Goal: Information Seeking & Learning: Learn about a topic

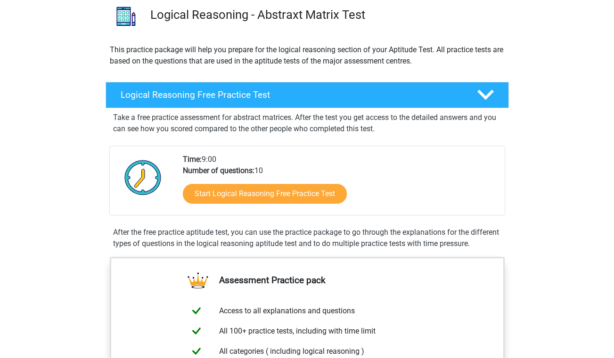
scroll to position [78, 0]
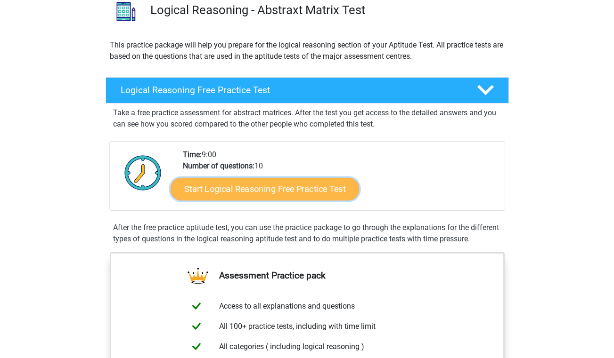
click at [311, 193] on link "Start Logical Reasoning Free Practice Test" at bounding box center [264, 189] width 188 height 23
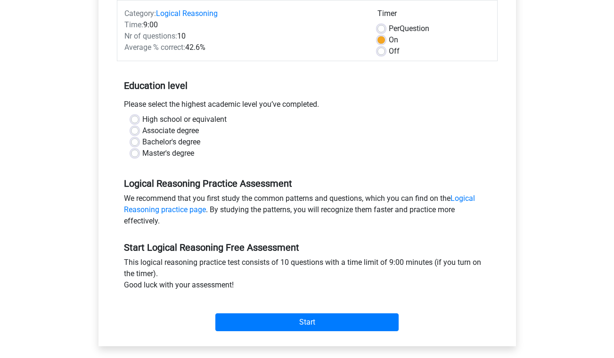
scroll to position [120, 0]
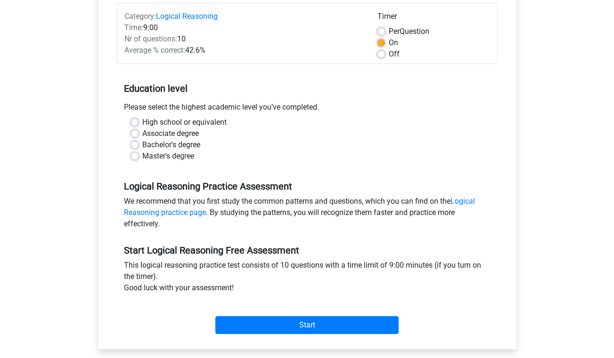
click at [139, 145] on div "Bachelor's degree" at bounding box center [307, 144] width 352 height 11
click at [142, 145] on label "Bachelor's degree" at bounding box center [171, 144] width 58 height 11
click at [138, 145] on input "Bachelor's degree" at bounding box center [135, 143] width 8 height 9
radio input "true"
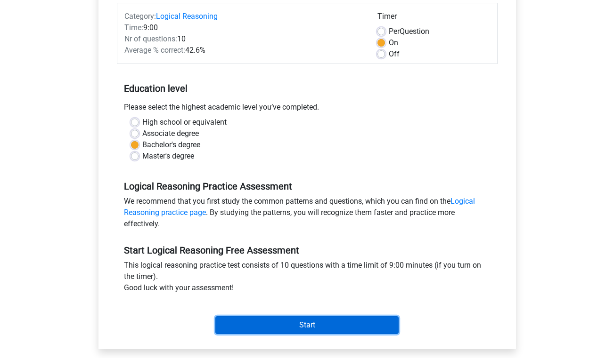
click at [308, 329] on input "Start" at bounding box center [306, 325] width 183 height 18
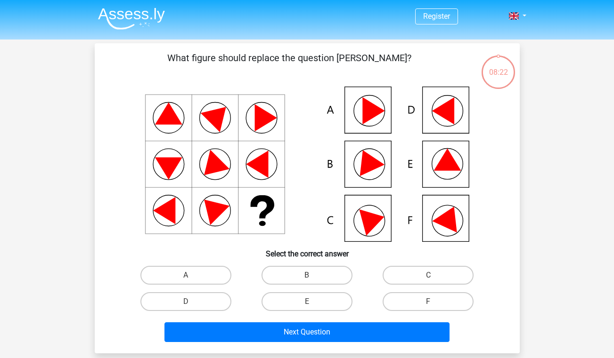
click at [447, 118] on icon at bounding box center [442, 110] width 22 height 27
click at [212, 306] on label "D" at bounding box center [185, 301] width 91 height 19
click at [192, 306] on input "D" at bounding box center [189, 305] width 6 height 6
radio input "true"
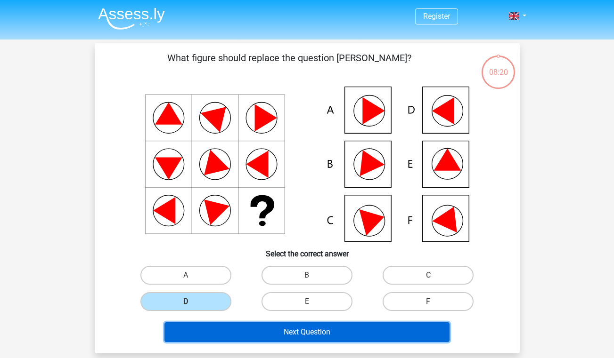
click at [278, 328] on button "Next Question" at bounding box center [306, 333] width 285 height 20
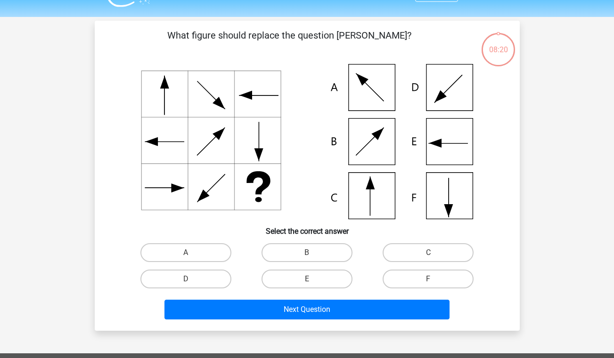
scroll to position [43, 0]
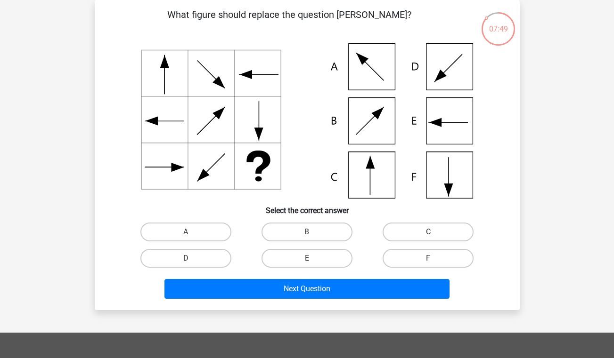
click at [425, 226] on label "C" at bounding box center [427, 232] width 91 height 19
click at [428, 232] on input "C" at bounding box center [431, 235] width 6 height 6
radio input "true"
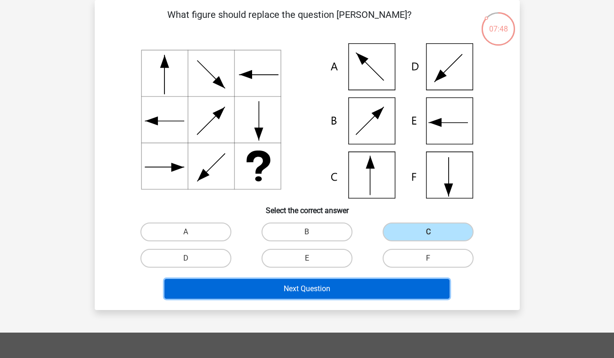
click at [353, 282] on button "Next Question" at bounding box center [306, 289] width 285 height 20
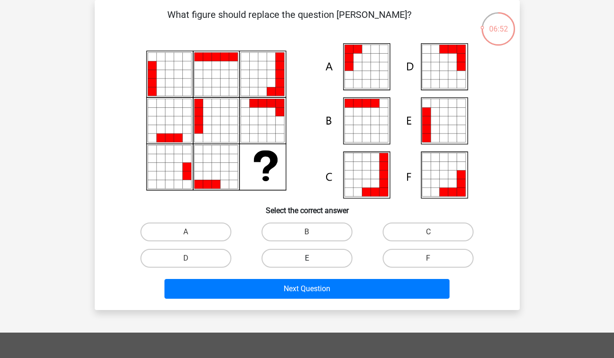
click at [283, 255] on label "E" at bounding box center [306, 258] width 91 height 19
click at [307, 259] on input "E" at bounding box center [310, 262] width 6 height 6
radio input "true"
click at [288, 256] on label "E" at bounding box center [306, 258] width 91 height 19
click at [307, 259] on input "E" at bounding box center [310, 262] width 6 height 6
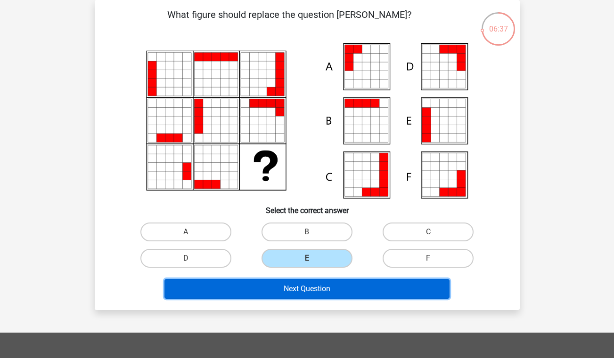
click at [293, 287] on button "Next Question" at bounding box center [306, 289] width 285 height 20
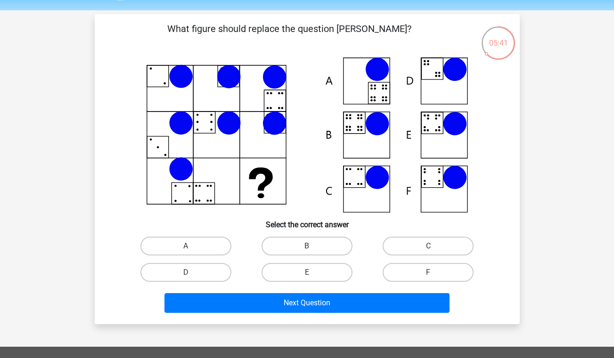
scroll to position [29, 0]
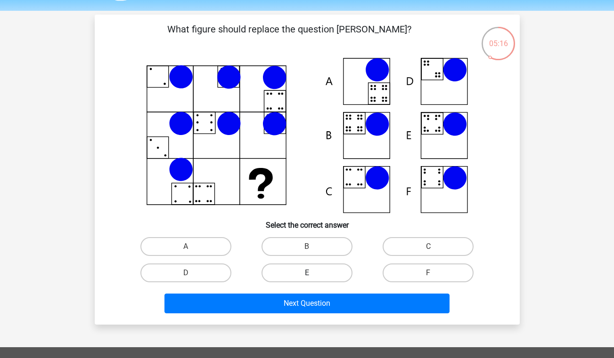
click at [321, 274] on label "E" at bounding box center [306, 273] width 91 height 19
click at [313, 274] on input "E" at bounding box center [310, 276] width 6 height 6
radio input "true"
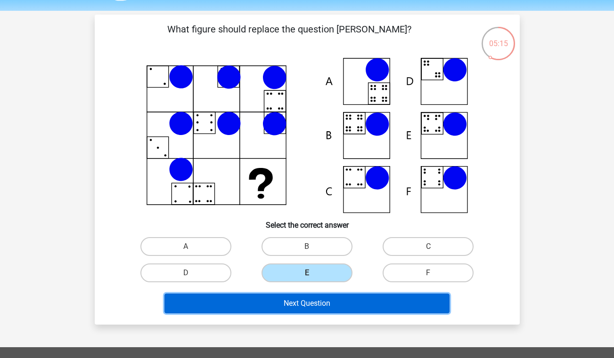
click at [319, 294] on button "Next Question" at bounding box center [306, 304] width 285 height 20
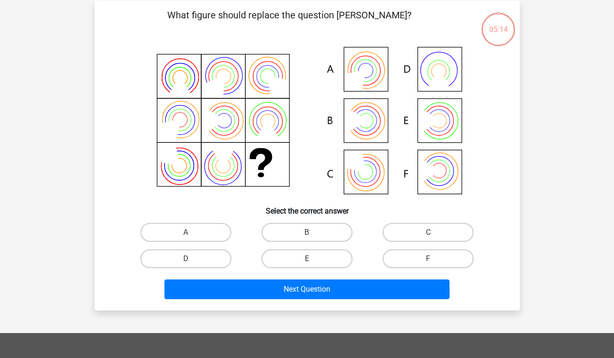
scroll to position [43, 0]
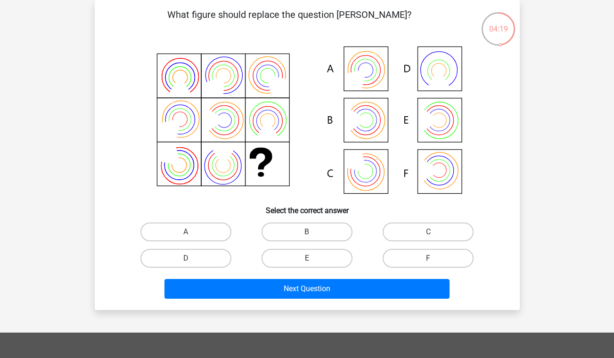
click at [444, 170] on icon at bounding box center [307, 120] width 380 height 155
click at [403, 255] on label "F" at bounding box center [427, 258] width 91 height 19
click at [428, 259] on input "F" at bounding box center [431, 262] width 6 height 6
radio input "true"
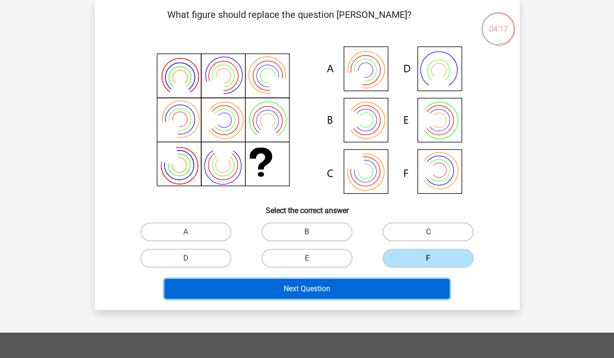
click at [359, 292] on button "Next Question" at bounding box center [306, 289] width 285 height 20
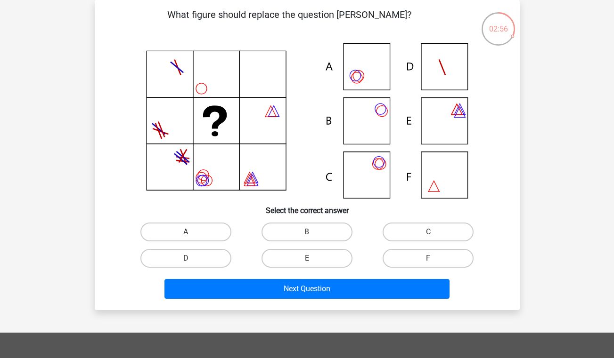
click at [213, 234] on label "A" at bounding box center [185, 232] width 91 height 19
click at [192, 234] on input "A" at bounding box center [189, 235] width 6 height 6
radio input "true"
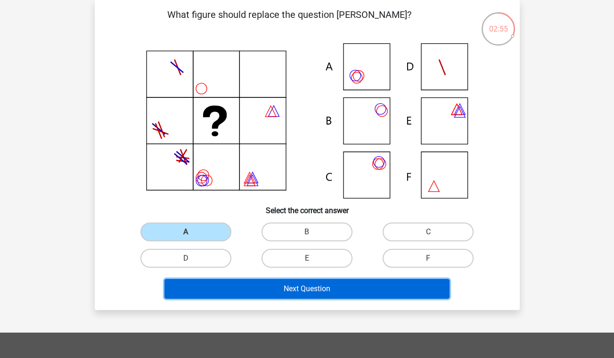
click at [251, 286] on button "Next Question" at bounding box center [306, 289] width 285 height 20
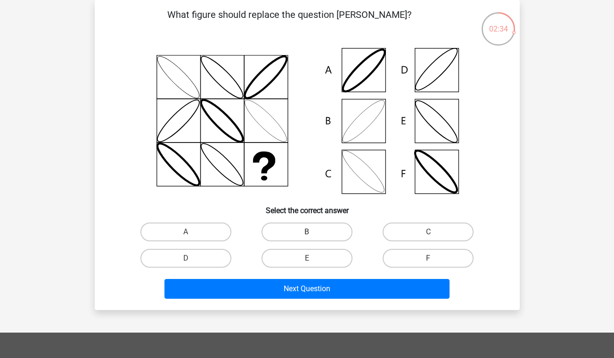
click at [325, 232] on label "B" at bounding box center [306, 232] width 91 height 19
click at [313, 232] on input "B" at bounding box center [310, 235] width 6 height 6
radio input "true"
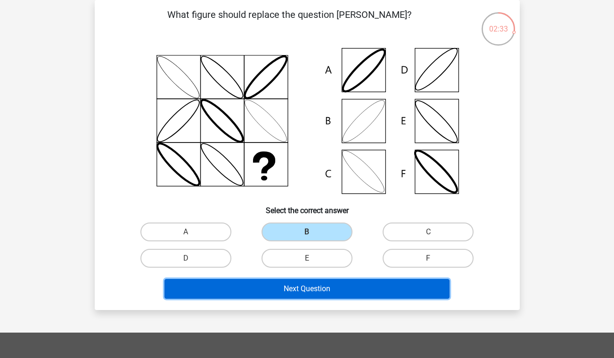
click at [316, 289] on button "Next Question" at bounding box center [306, 289] width 285 height 20
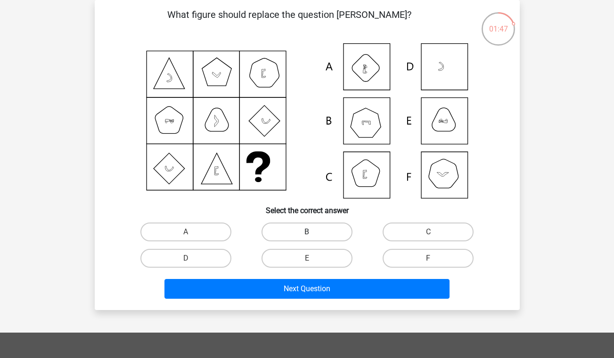
click at [331, 232] on label "B" at bounding box center [306, 232] width 91 height 19
click at [313, 232] on input "B" at bounding box center [310, 235] width 6 height 6
radio input "true"
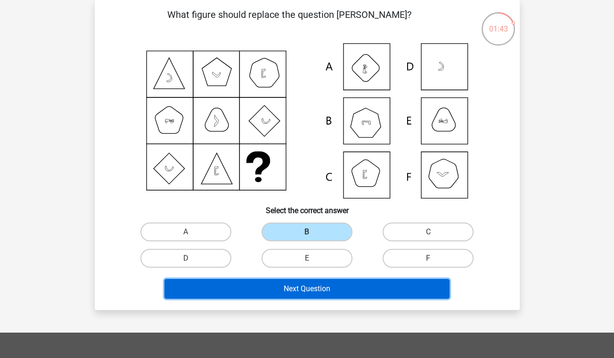
click at [331, 299] on button "Next Question" at bounding box center [306, 289] width 285 height 20
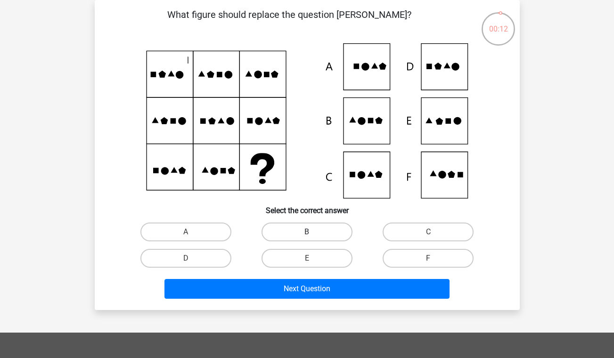
click at [320, 239] on label "B" at bounding box center [306, 232] width 91 height 19
click at [313, 238] on input "B" at bounding box center [310, 235] width 6 height 6
radio input "true"
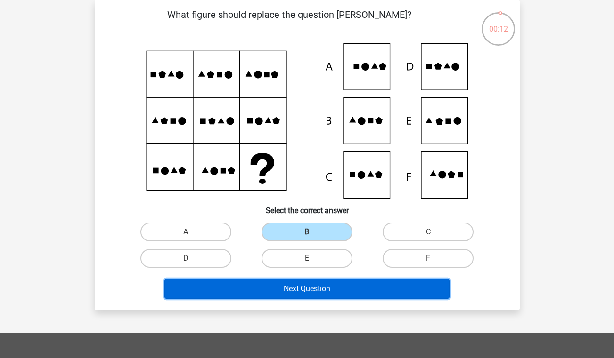
click at [318, 284] on button "Next Question" at bounding box center [306, 289] width 285 height 20
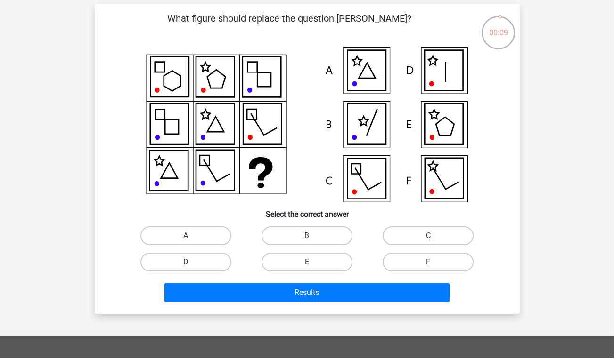
scroll to position [39, 0]
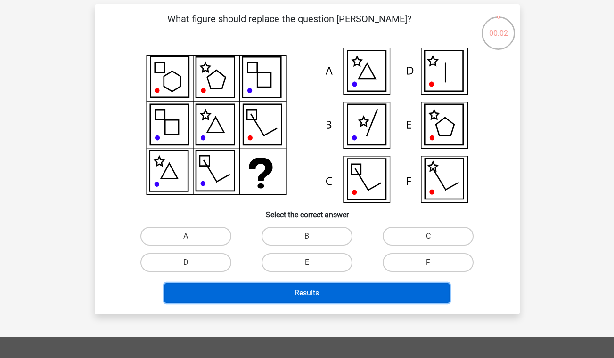
click at [349, 302] on button "Results" at bounding box center [306, 294] width 285 height 20
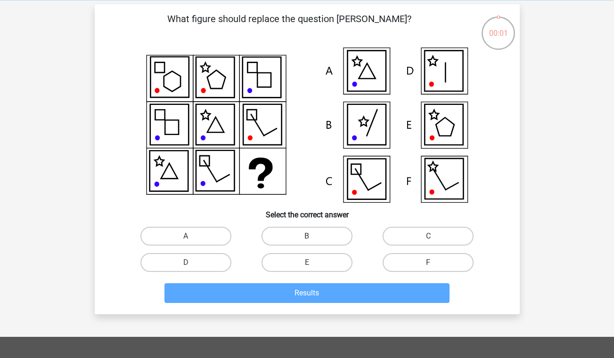
scroll to position [54, 0]
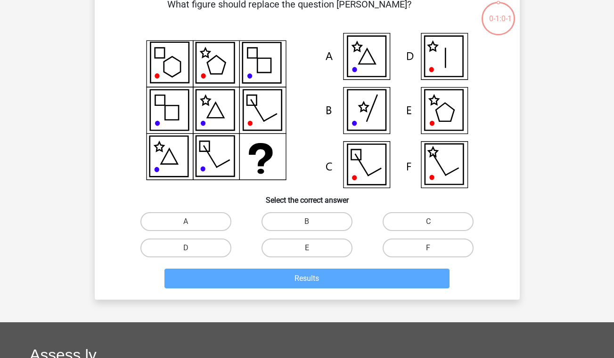
scroll to position [31, 0]
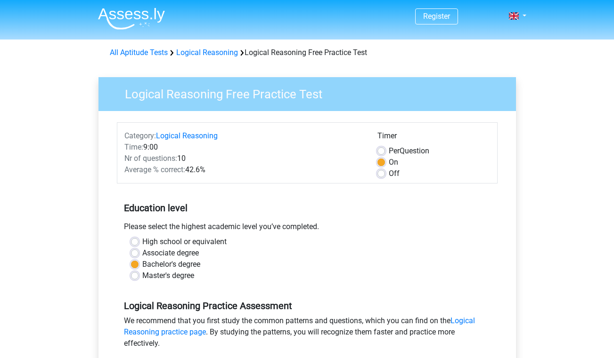
scroll to position [120, 0]
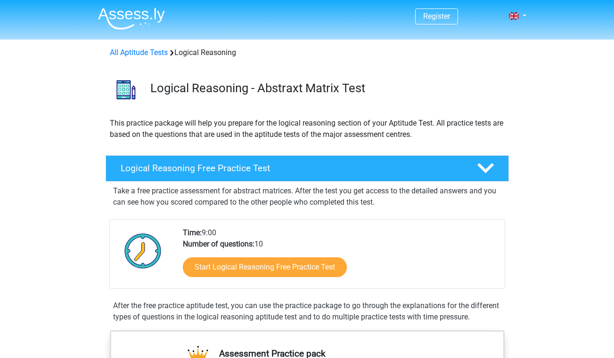
scroll to position [78, 0]
